Goal: Task Accomplishment & Management: Manage account settings

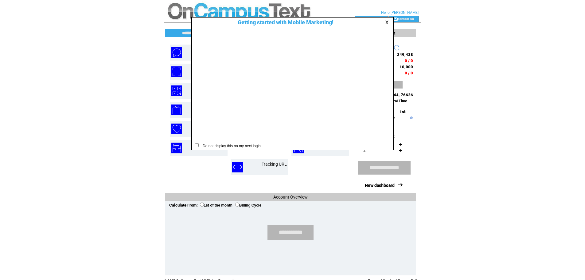
click at [388, 21] on link at bounding box center [388, 22] width 6 height 4
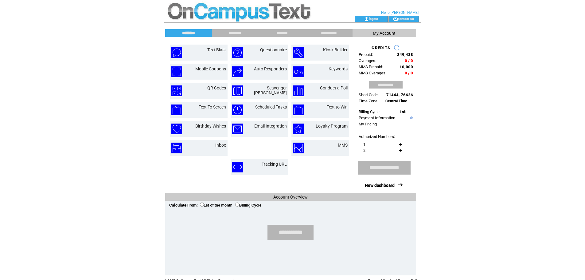
click at [244, 36] on td "********" at bounding box center [235, 33] width 47 height 8
click at [239, 33] on input "********" at bounding box center [235, 32] width 46 height 5
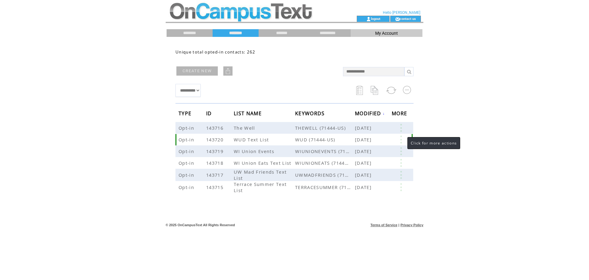
click at [401, 139] on link at bounding box center [401, 139] width 18 height 8
